Goal: Task Accomplishment & Management: Complete application form

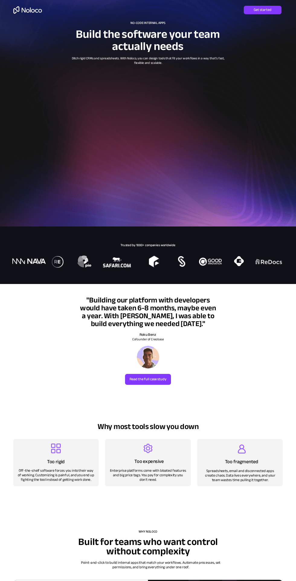
click at [273, 192] on div at bounding box center [148, 113] width 296 height 226
click at [277, 13] on link "Get started" at bounding box center [263, 10] width 38 height 8
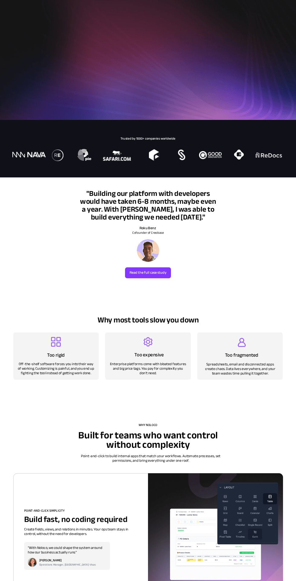
scroll to position [112, 0]
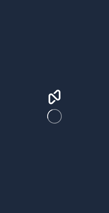
click at [105, 213] on div at bounding box center [54, 106] width 109 height 213
click at [106, 213] on div at bounding box center [54, 106] width 109 height 213
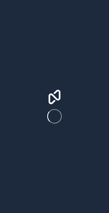
click at [106, 213] on div at bounding box center [54, 106] width 109 height 213
click at [105, 213] on div at bounding box center [54, 106] width 109 height 213
click at [106, 213] on div at bounding box center [54, 106] width 109 height 213
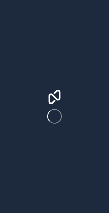
click at [106, 213] on div at bounding box center [54, 106] width 109 height 213
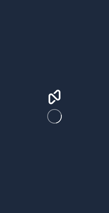
click at [106, 213] on div at bounding box center [54, 106] width 109 height 213
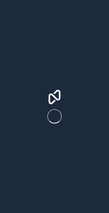
click at [106, 213] on div at bounding box center [54, 106] width 109 height 213
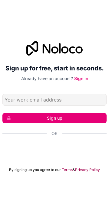
click at [106, 212] on div "Sign up for free, start in seconds. Already have an account? Sign in Sign up Or…" at bounding box center [54, 106] width 109 height 213
click at [106, 213] on div "Sign up for free, start in seconds. Already have an account? Sign in Sign up Or…" at bounding box center [54, 106] width 109 height 213
click at [106, 211] on div "Sign up for free, start in seconds. Already have an account? Sign in Sign up Or…" at bounding box center [54, 106] width 109 height 213
click at [106, 213] on div "Sign up for free, start in seconds. Already have an account? Sign in Sign up Or…" at bounding box center [54, 106] width 109 height 213
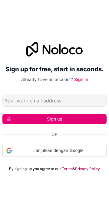
click at [106, 213] on div "Sign up for free, start in seconds. Already have an account? Sign in Sign up Or…" at bounding box center [54, 106] width 109 height 213
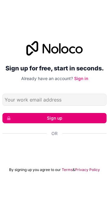
click at [106, 213] on div "Sign up for free, start in seconds. Already have an account? Sign in Sign up Or…" at bounding box center [54, 106] width 109 height 213
click at [106, 212] on div "Sign up for free, start in seconds. Already have an account? Sign in Sign up Or…" at bounding box center [54, 106] width 109 height 213
click at [106, 213] on div "Sign up for free, start in seconds. Already have an account? Sign in Sign up Or…" at bounding box center [54, 106] width 109 height 213
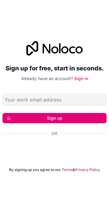
click at [105, 213] on div "Sign up for free, start in seconds. Already have an account? Sign in Sign up Or…" at bounding box center [54, 106] width 109 height 213
click at [106, 213] on div "Sign up for free, start in seconds. Already have an account? Sign in Sign up Or…" at bounding box center [54, 106] width 109 height 213
click at [106, 211] on div "Sign up for free, start in seconds. Already have an account? Sign in Sign up Or…" at bounding box center [54, 106] width 109 height 213
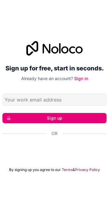
click at [106, 213] on div "Sign up for free, start in seconds. Already have an account? Sign in Sign up Or…" at bounding box center [54, 106] width 109 height 213
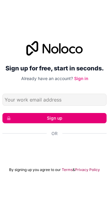
click at [106, 213] on div "Sign up for free, start in seconds. Already have an account? Sign in Sign up Or…" at bounding box center [54, 106] width 109 height 213
click at [106, 212] on div "Sign up for free, start in seconds. Already have an account? Sign in Sign up Or…" at bounding box center [54, 106] width 109 height 213
click at [106, 213] on div "Sign up for free, start in seconds. Already have an account? Sign in Sign up Or…" at bounding box center [54, 106] width 109 height 213
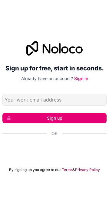
click at [106, 213] on div "Sign up for free, start in seconds. Already have an account? Sign in Sign up Or…" at bounding box center [54, 106] width 109 height 213
click at [106, 212] on div "Sign up for free, start in seconds. Already have an account? Sign in Sign up Or…" at bounding box center [54, 106] width 109 height 213
